Goal: Book appointment/travel/reservation

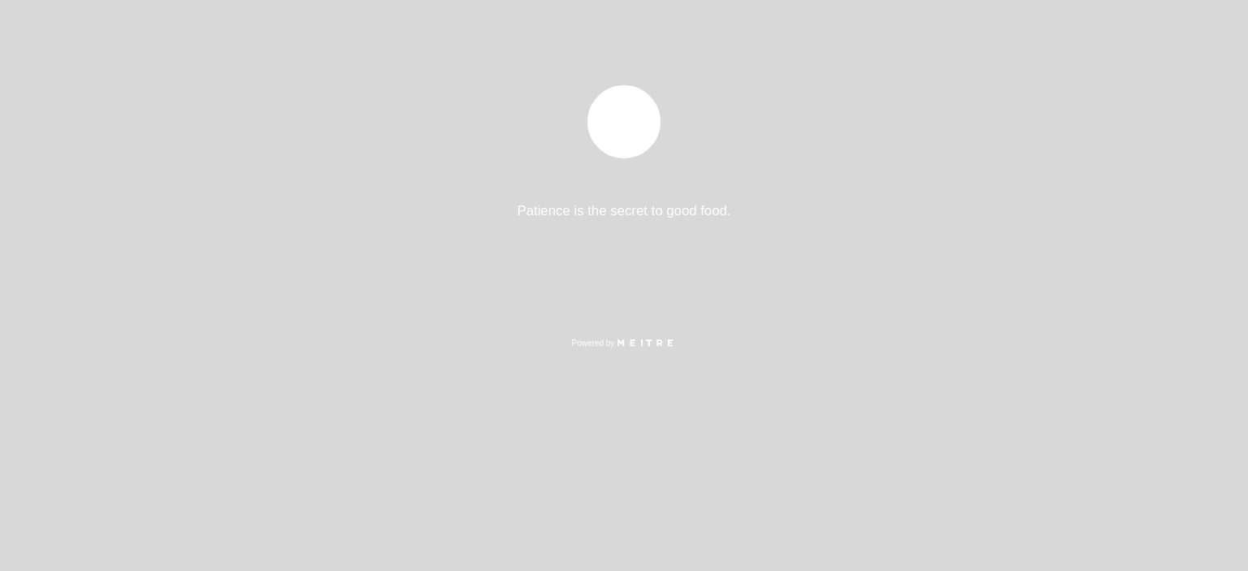
select select "es"
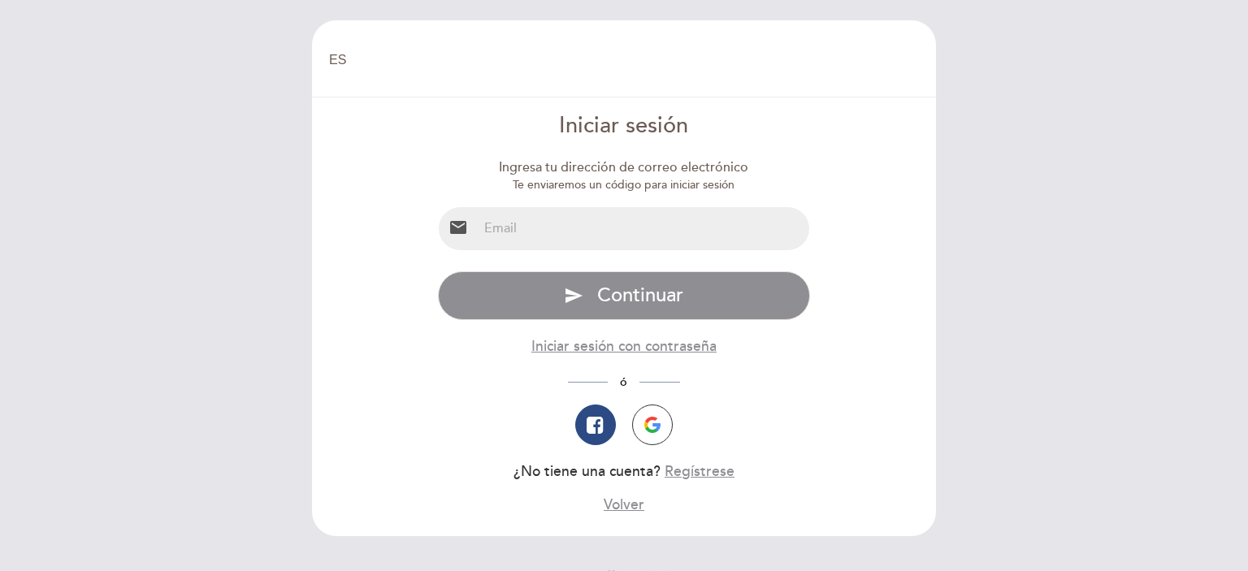
click at [594, 229] on input "email" at bounding box center [644, 228] width 332 height 43
type input "jhosepcastro52@gmail.com"
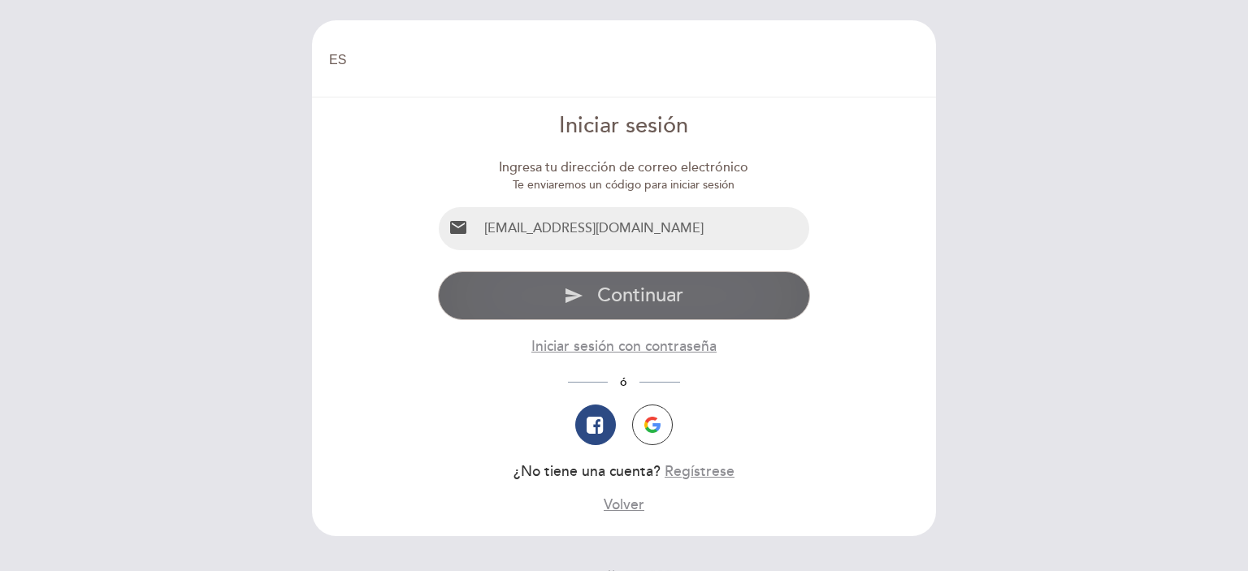
click at [598, 305] on span "Continuar" at bounding box center [640, 295] width 86 height 24
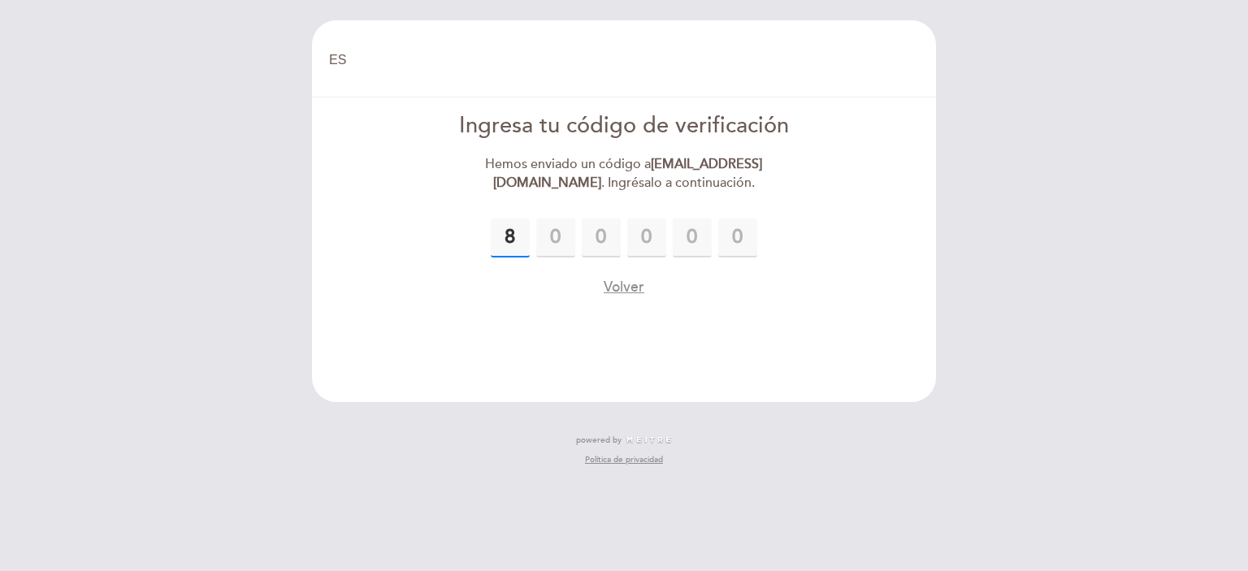
type input "8"
type input "0"
type input "1"
type input "0"
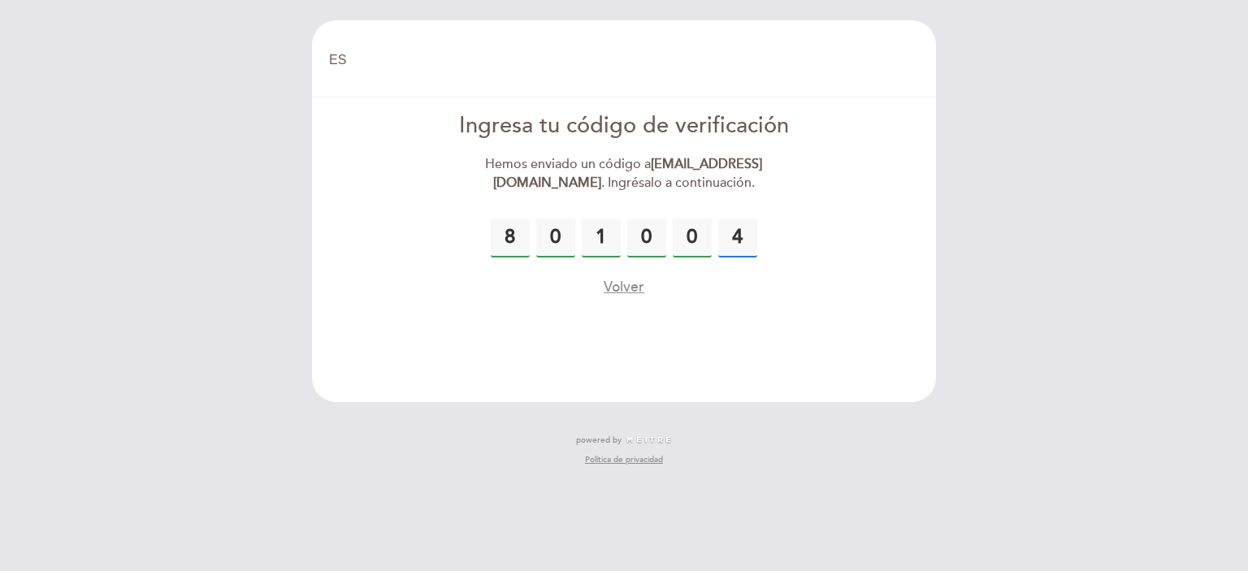
type input "4"
